Goal: Check status: Check status

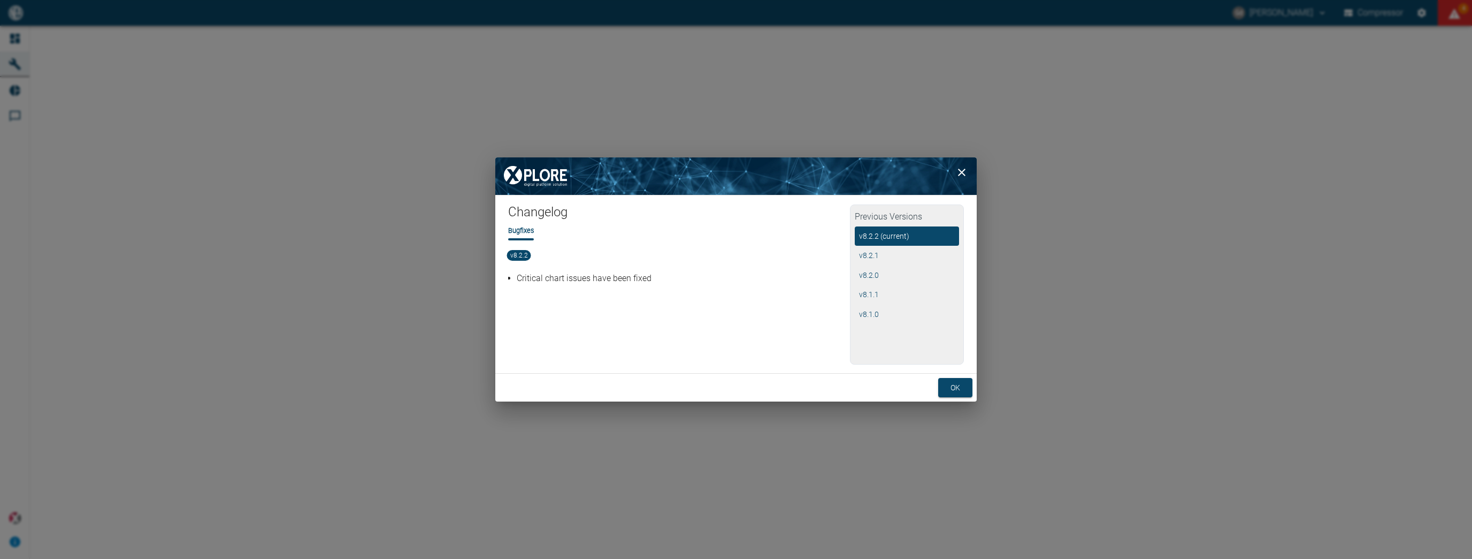
click at [961, 390] on button "ok" at bounding box center [955, 388] width 34 height 20
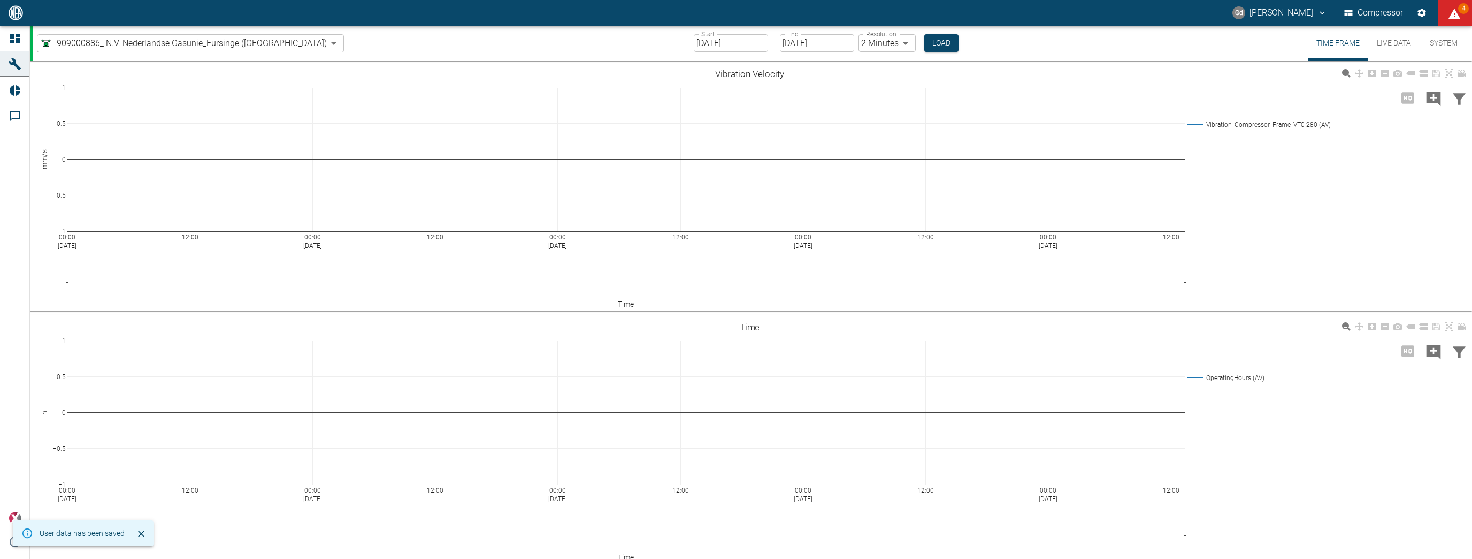
click at [694, 42] on input "07/22/2022" at bounding box center [731, 43] width 74 height 18
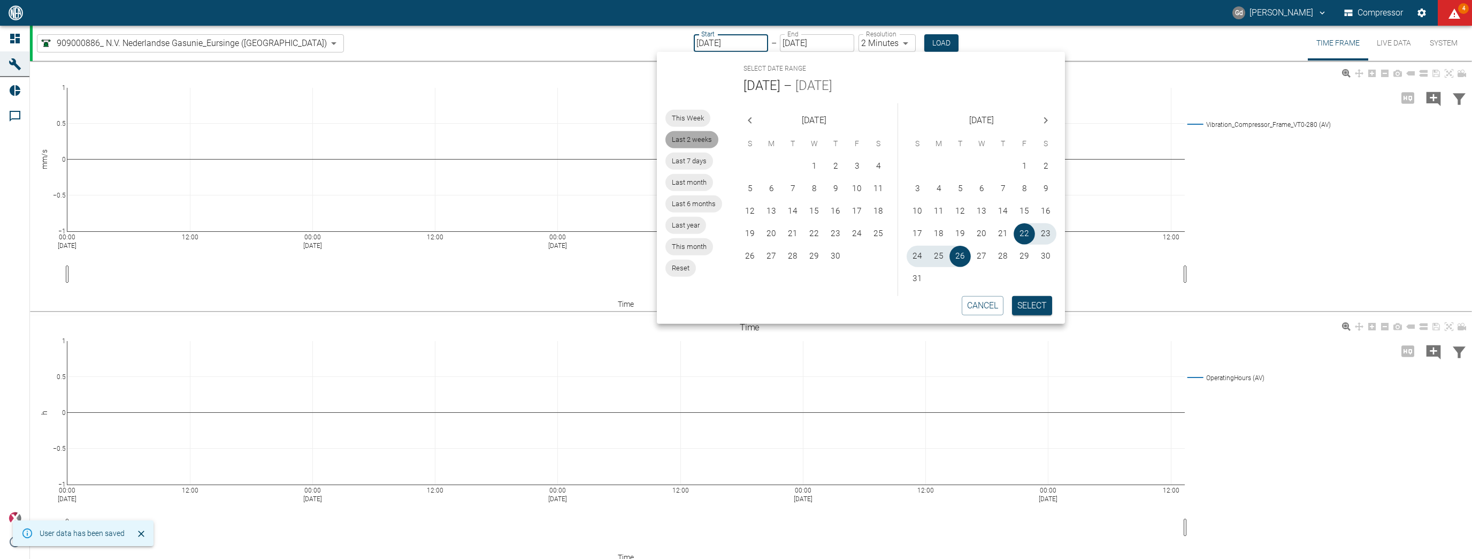
click at [700, 139] on span "Last 2 weeks" at bounding box center [692, 139] width 53 height 10
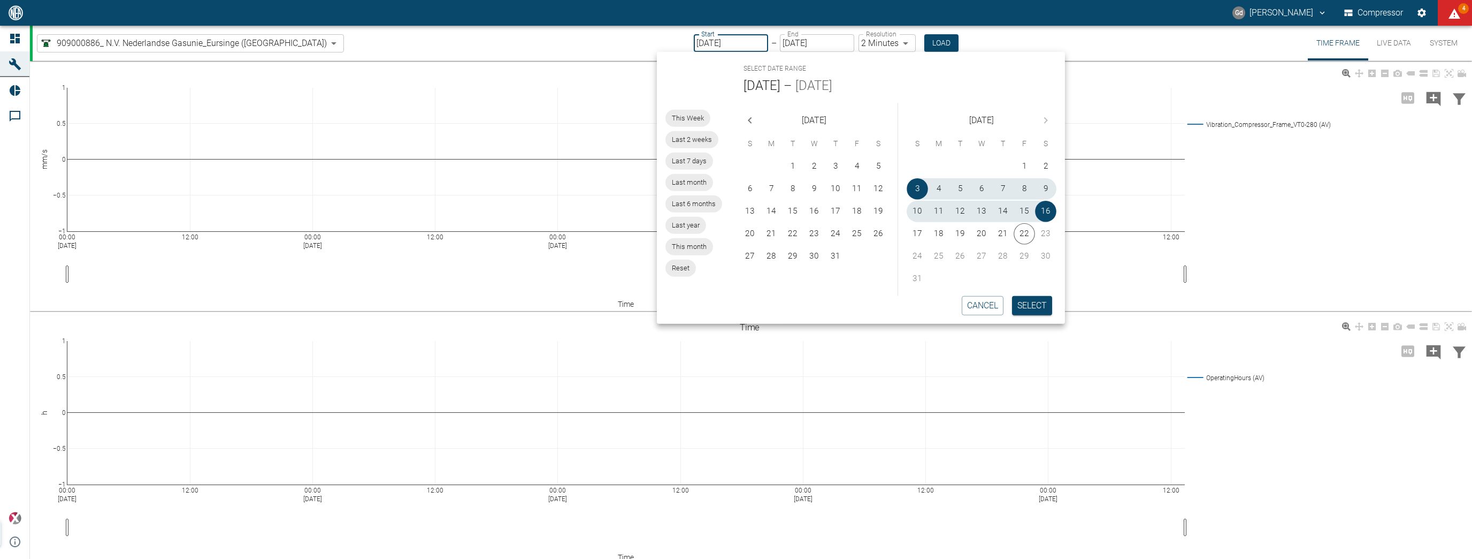
type input "08/03/2025"
click at [1029, 307] on button "Select" at bounding box center [1032, 305] width 40 height 19
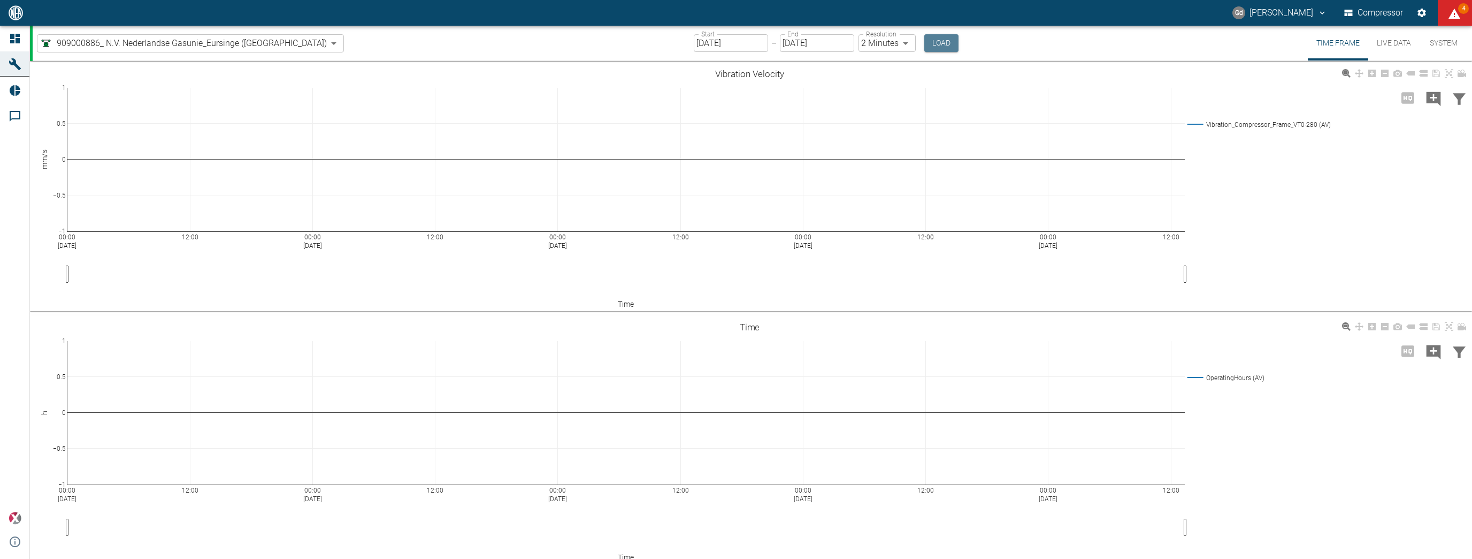
click at [925, 47] on button "Load" at bounding box center [942, 43] width 34 height 18
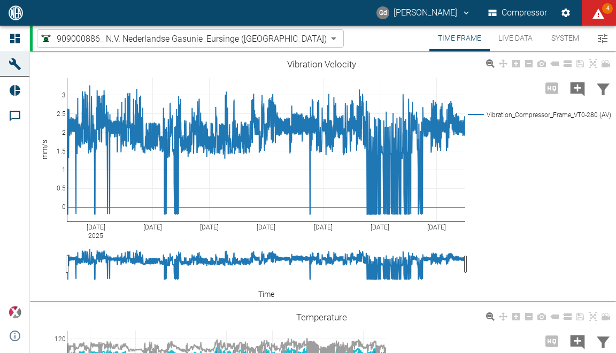
click at [458, 40] on button "Time Frame" at bounding box center [460, 39] width 60 height 26
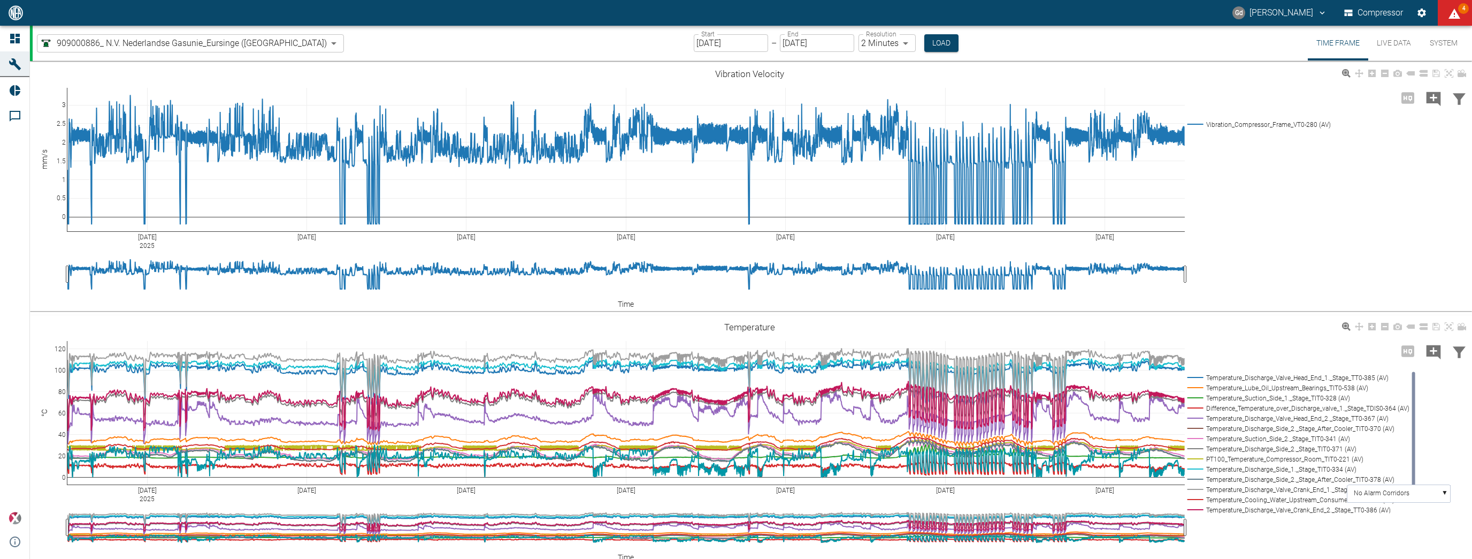
click at [781, 41] on input "08/16/2025" at bounding box center [817, 43] width 74 height 18
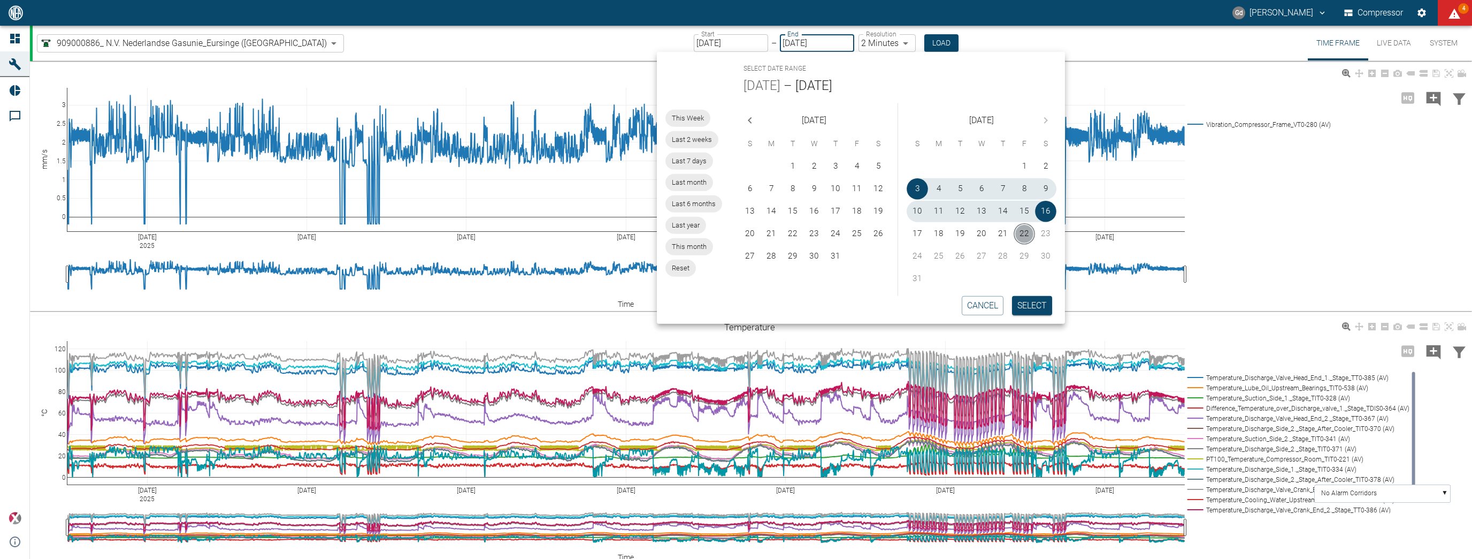
click at [1023, 232] on button "22" at bounding box center [1024, 233] width 21 height 21
type input "[DATE]"
click at [1036, 313] on button "Select" at bounding box center [1032, 305] width 40 height 19
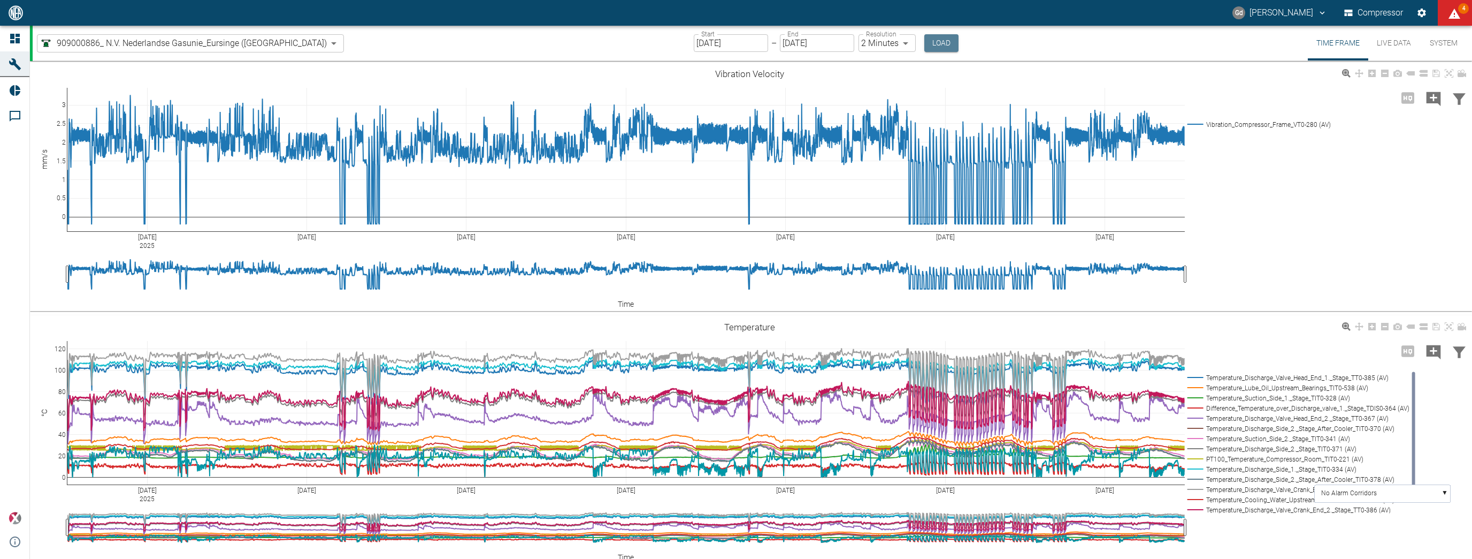
click at [925, 43] on button "Load" at bounding box center [942, 43] width 34 height 18
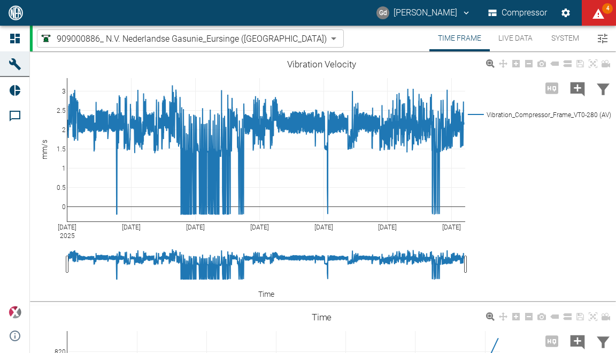
scroll to position [2891, 0]
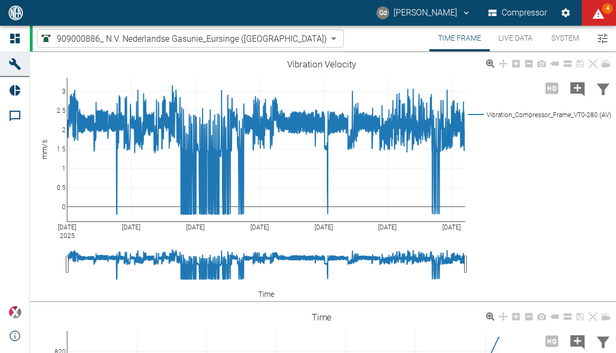
scroll to position [2891, 0]
